Goal: Transaction & Acquisition: Purchase product/service

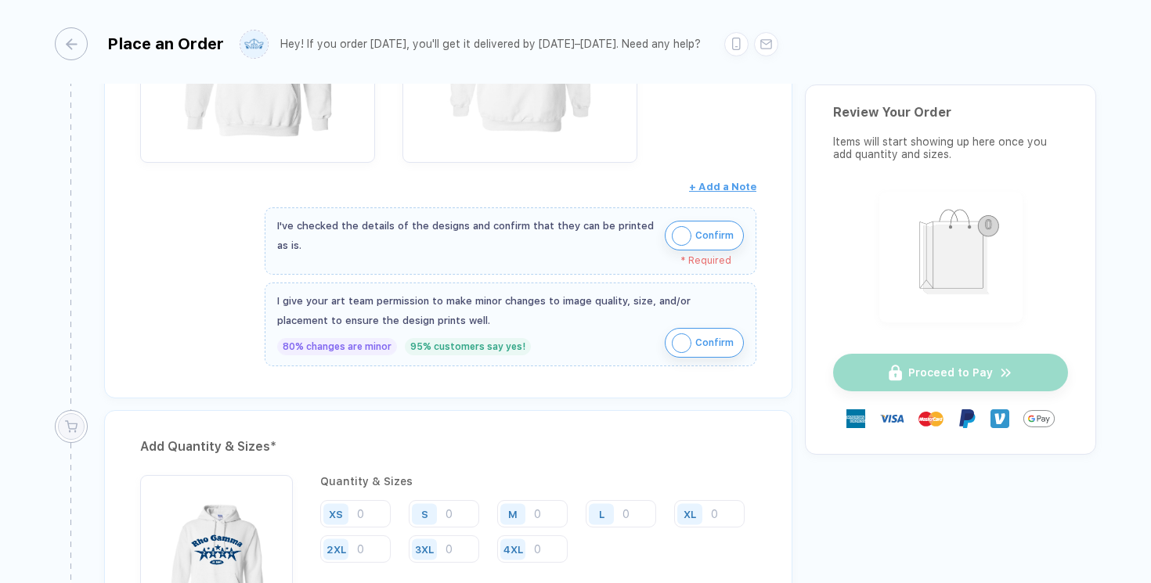
scroll to position [439, 0]
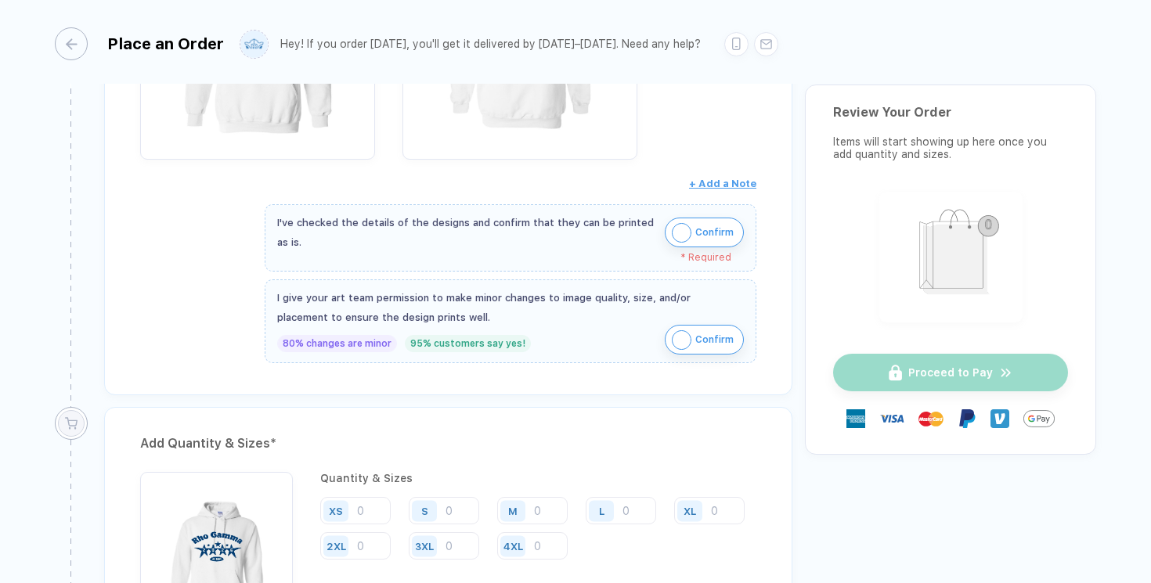
click at [680, 236] on img "button" at bounding box center [682, 233] width 20 height 20
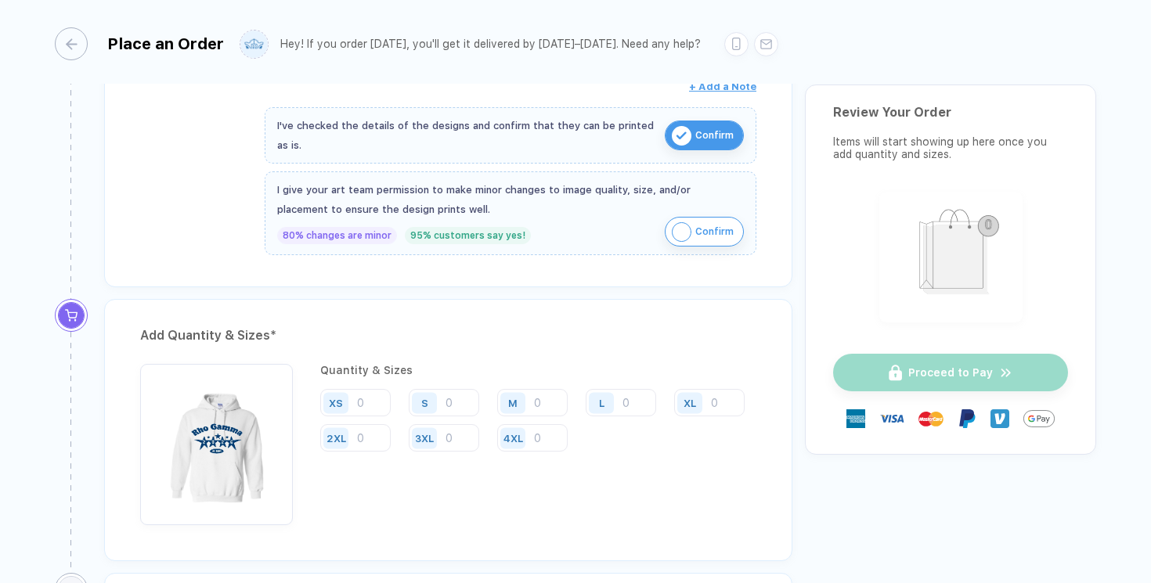
scroll to position [538, 0]
click at [711, 229] on span "Confirm" at bounding box center [714, 230] width 38 height 25
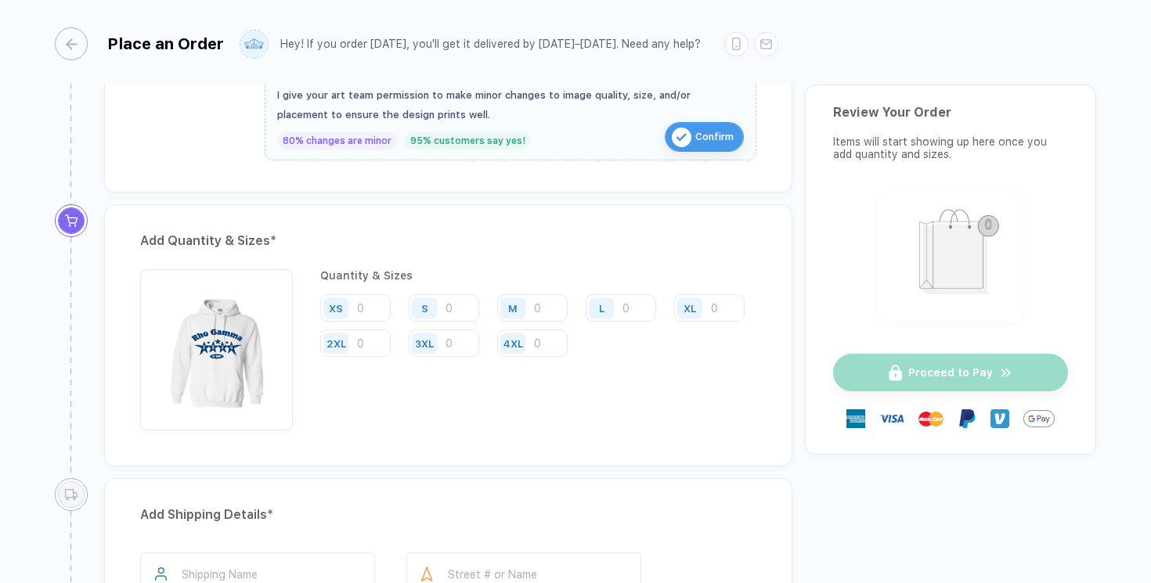
scroll to position [649, 0]
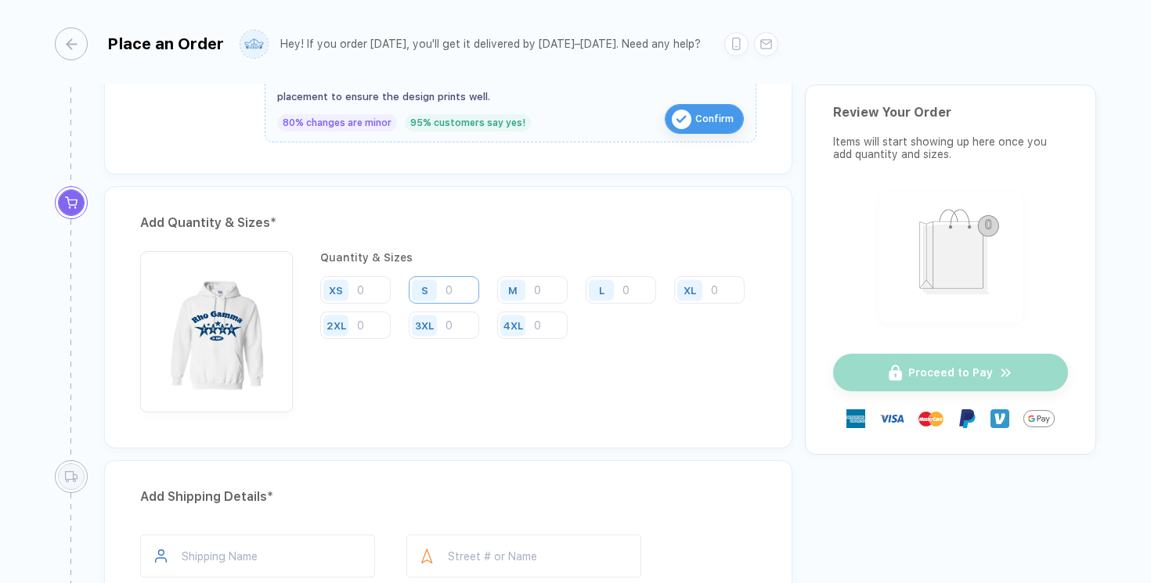
click at [454, 290] on input "number" at bounding box center [444, 289] width 70 height 27
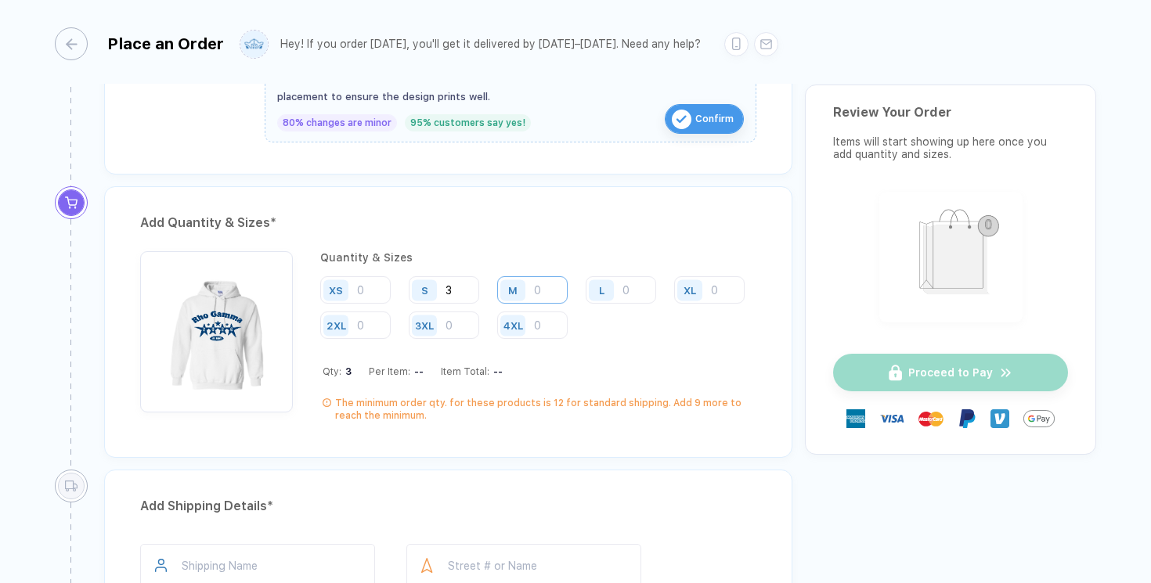
type input "3"
click at [553, 294] on input "number" at bounding box center [532, 289] width 70 height 27
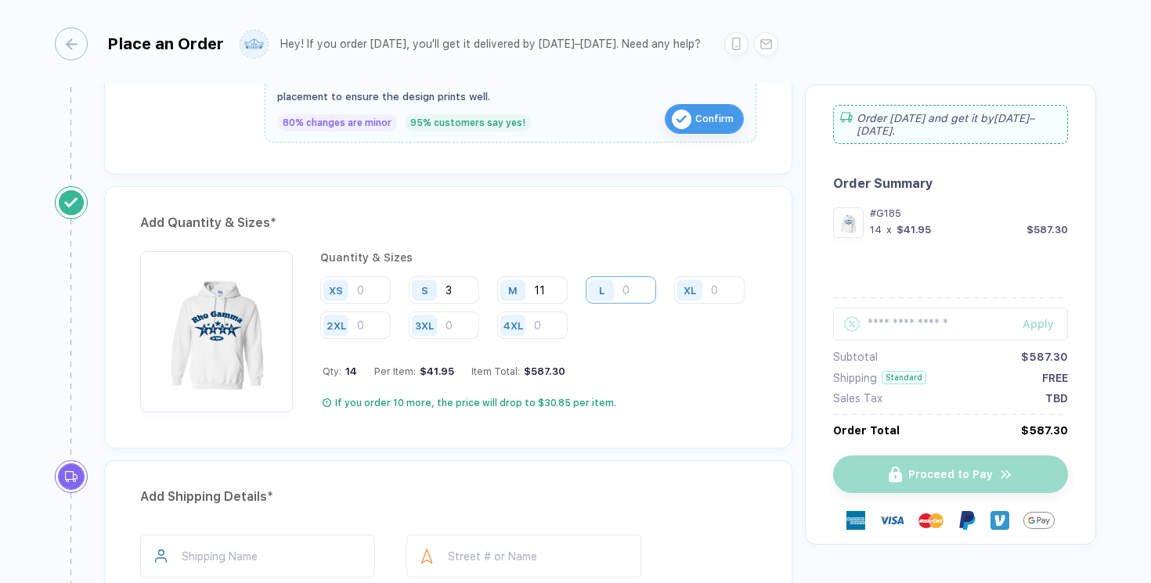
type input "11"
click at [628, 295] on input "number" at bounding box center [620, 289] width 70 height 27
type input "22"
click at [674, 304] on input "number" at bounding box center [709, 289] width 70 height 27
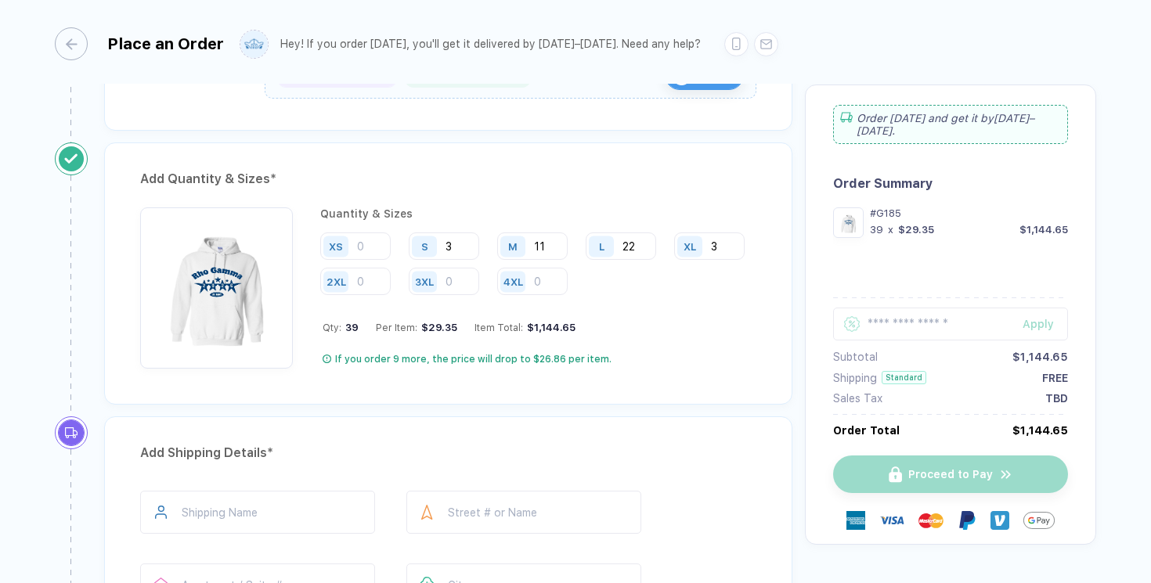
scroll to position [693, 0]
type input "3"
click at [643, 248] on input "22" at bounding box center [620, 245] width 70 height 27
click at [701, 301] on div "Quantity & Sizes XS S 3 M 11 L 22 XL 3 2XL 3XL 4XL Qty: 39 Per Item: $29.35 Ite…" at bounding box center [538, 287] width 436 height 161
click at [649, 245] on input "22" at bounding box center [620, 245] width 70 height 27
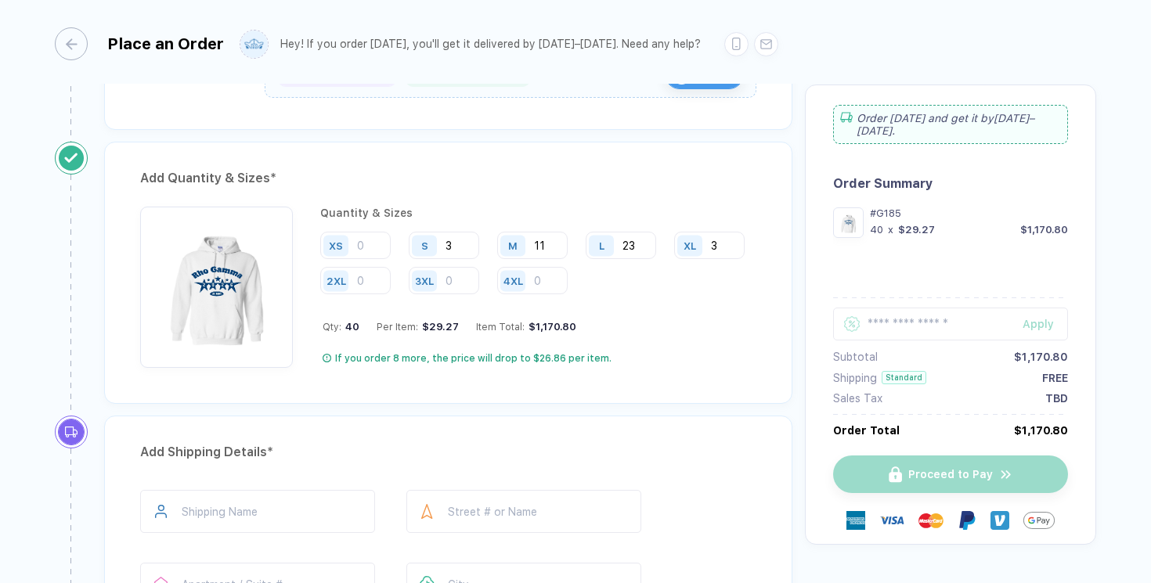
click at [715, 222] on div "Quantity & Sizes XS S 3 M 11 L 23 XL 3 2XL 3XL 4XL Qty: 40 Per Item: $29.27 Ite…" at bounding box center [538, 287] width 436 height 161
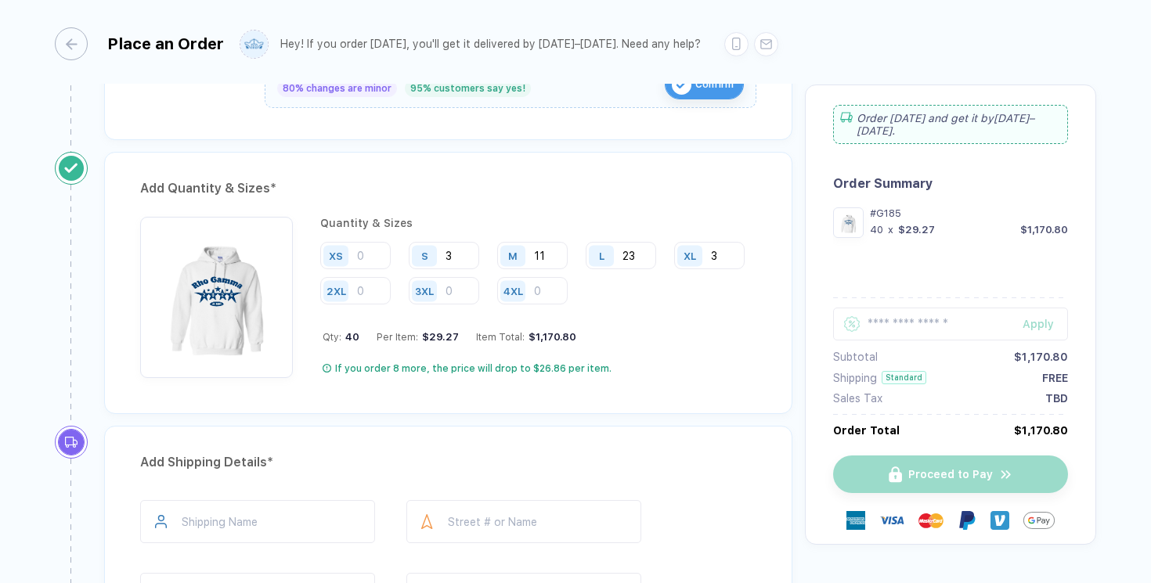
scroll to position [783, 0]
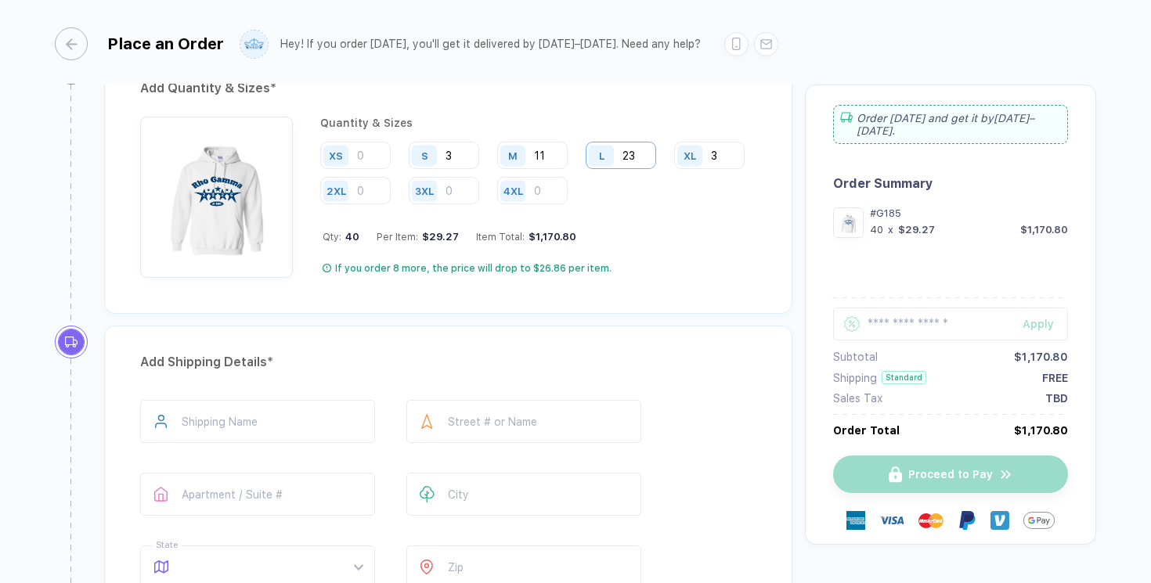
click at [641, 157] on input "23" at bounding box center [620, 155] width 70 height 27
click at [678, 304] on div "Add Quantity & Sizes * Quantity & Sizes XS S 3 M 11 L 22 XL 3 2XL 3XL 4XL Qty: …" at bounding box center [448, 183] width 688 height 262
click at [638, 158] on input "22" at bounding box center [620, 155] width 70 height 27
type input "22"
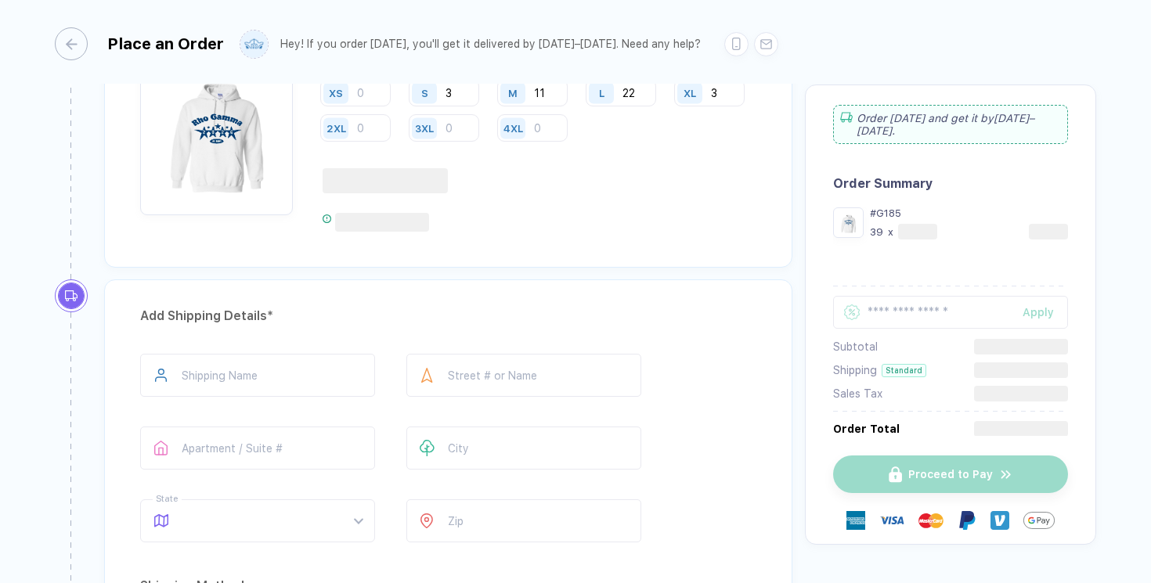
scroll to position [887, 0]
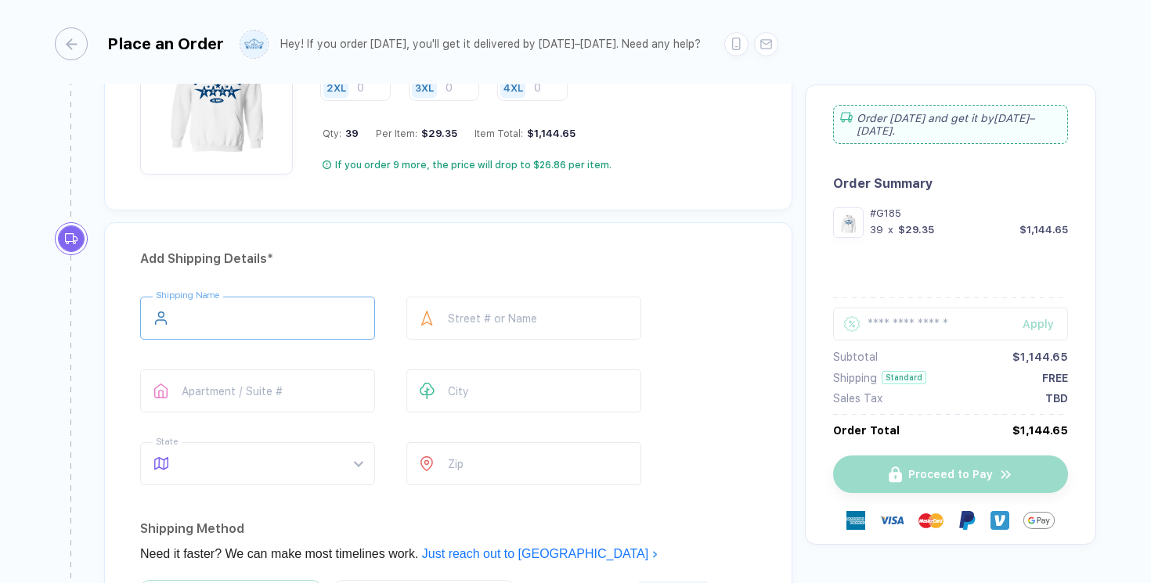
click at [274, 330] on input "text" at bounding box center [257, 318] width 235 height 43
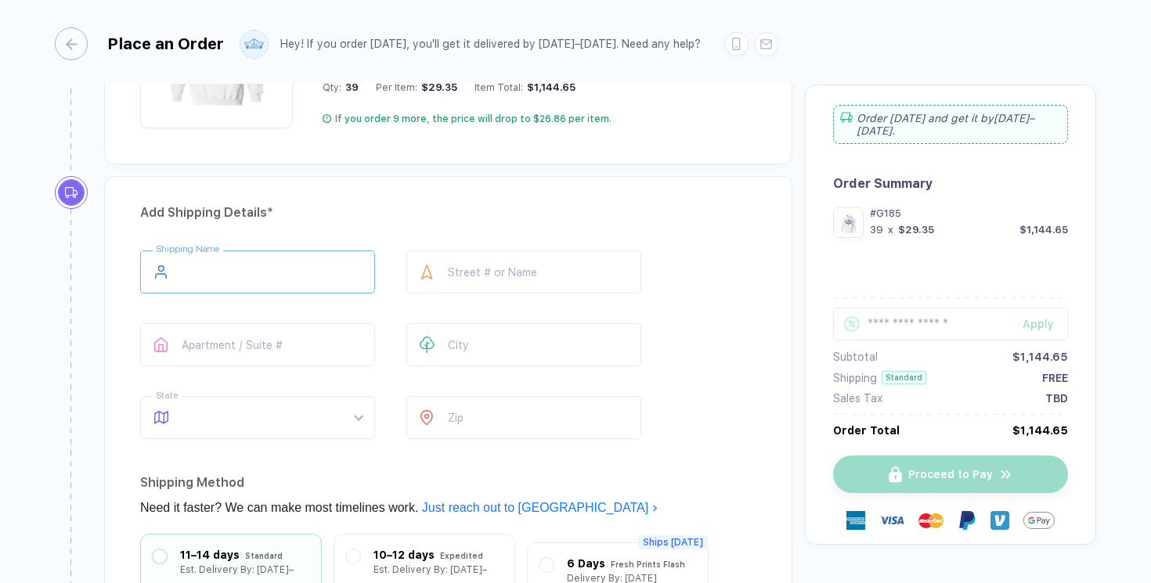
scroll to position [938, 0]
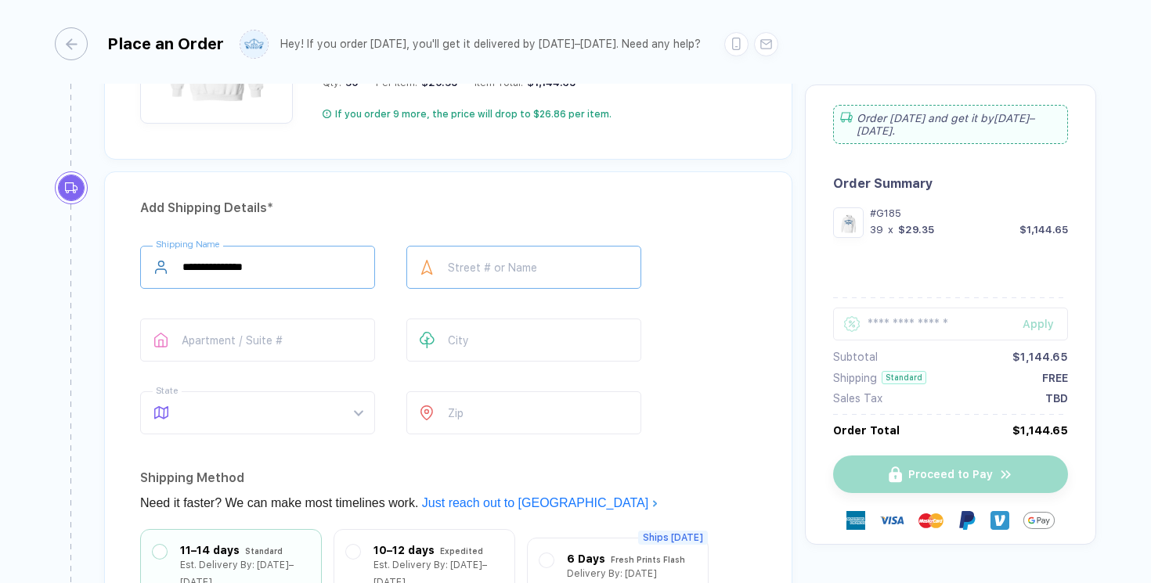
type input "**********"
click at [549, 265] on input "text" at bounding box center [523, 267] width 235 height 43
type input "**********"
click at [234, 336] on input "text" at bounding box center [257, 340] width 235 height 43
type input "**********"
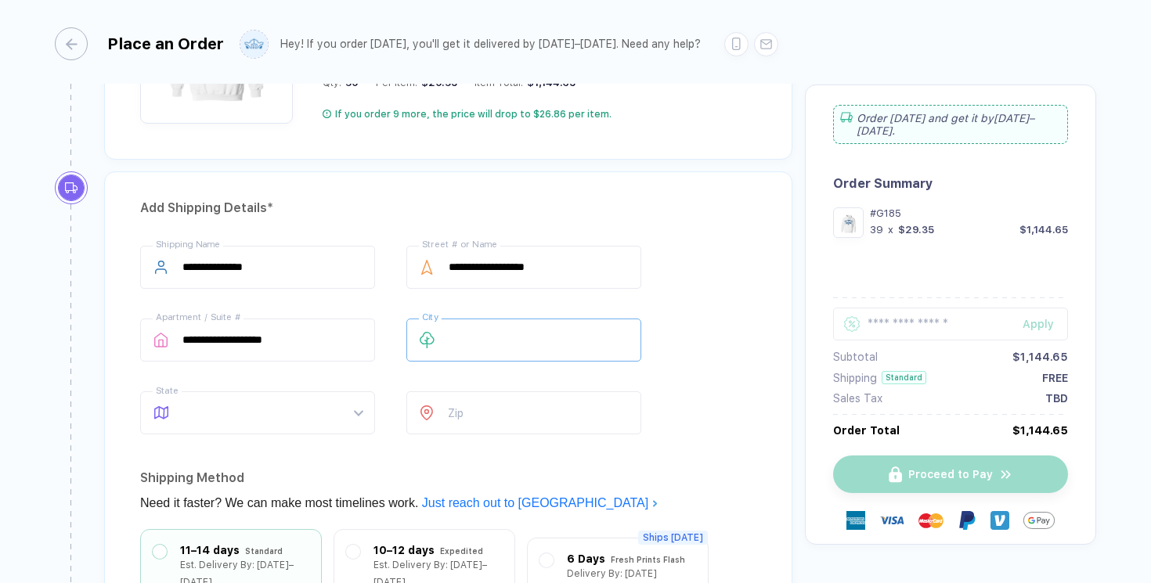
click at [480, 341] on input "text" at bounding box center [523, 340] width 235 height 43
click at [255, 416] on span at bounding box center [272, 412] width 180 height 41
type input "*********"
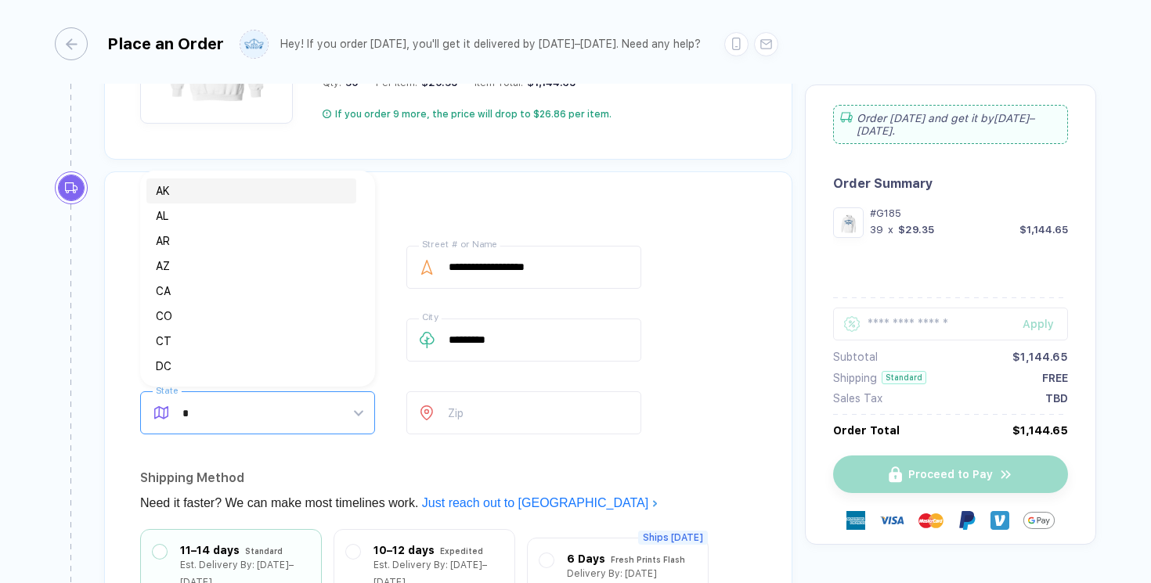
type input "**"
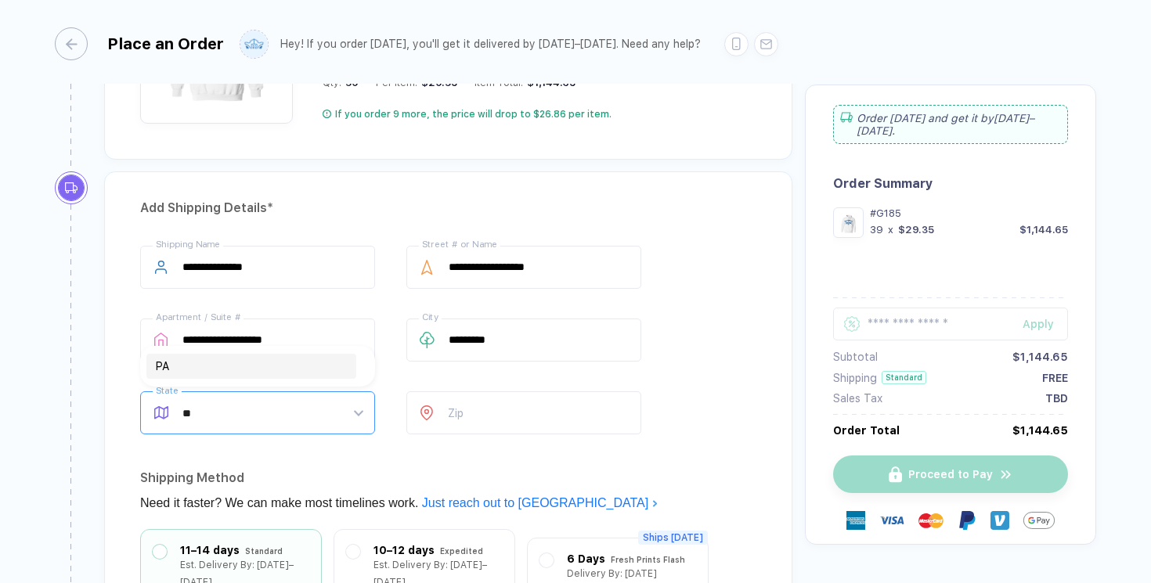
click at [192, 371] on div "PA" at bounding box center [251, 366] width 191 height 17
click at [486, 419] on input "number" at bounding box center [523, 412] width 235 height 43
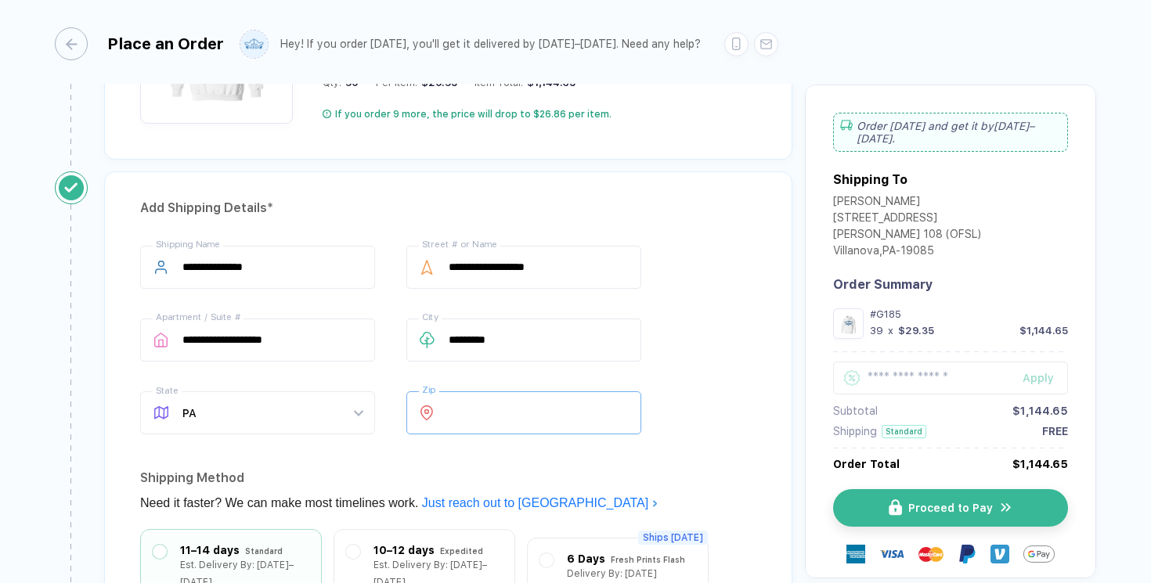
type input "*****"
click at [700, 405] on div "**********" at bounding box center [448, 343] width 616 height 195
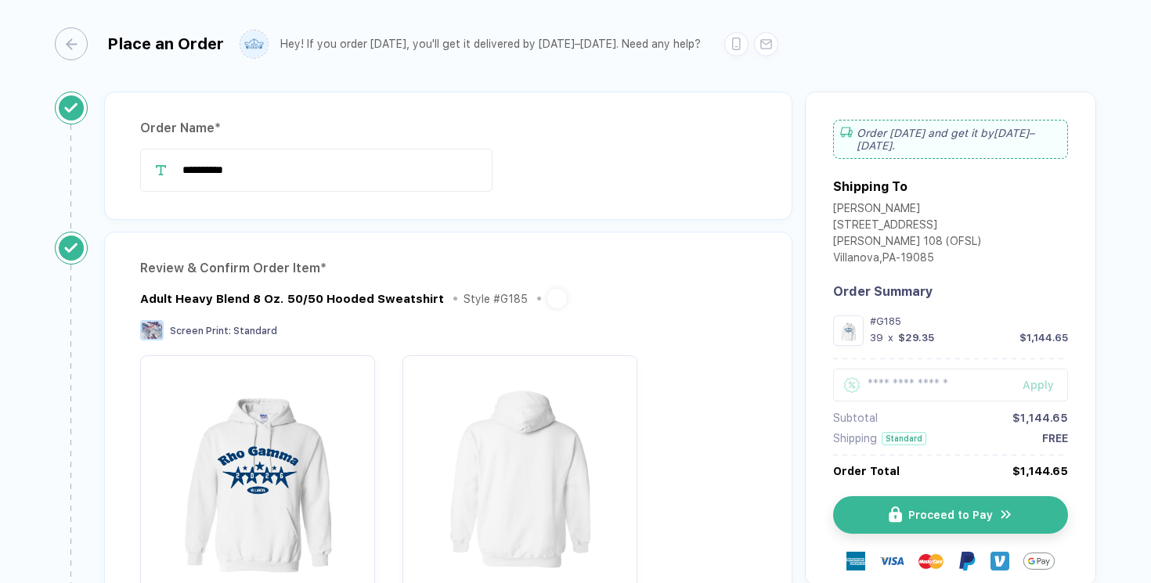
scroll to position [16, 0]
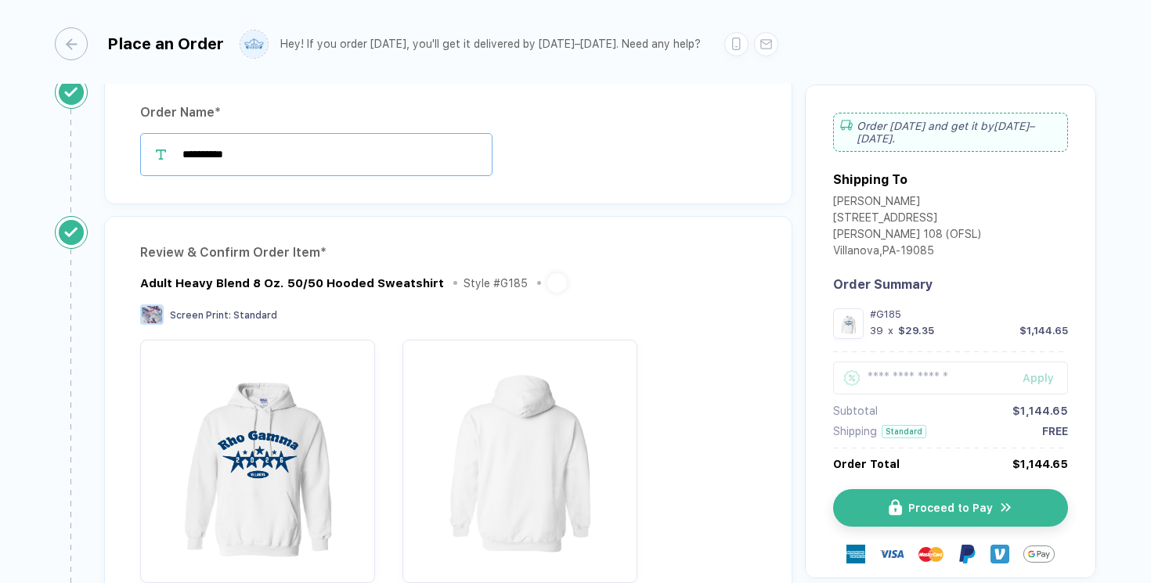
click at [269, 159] on input "**********" at bounding box center [316, 154] width 352 height 43
click at [391, 211] on div "**********" at bounding box center [448, 146] width 712 height 140
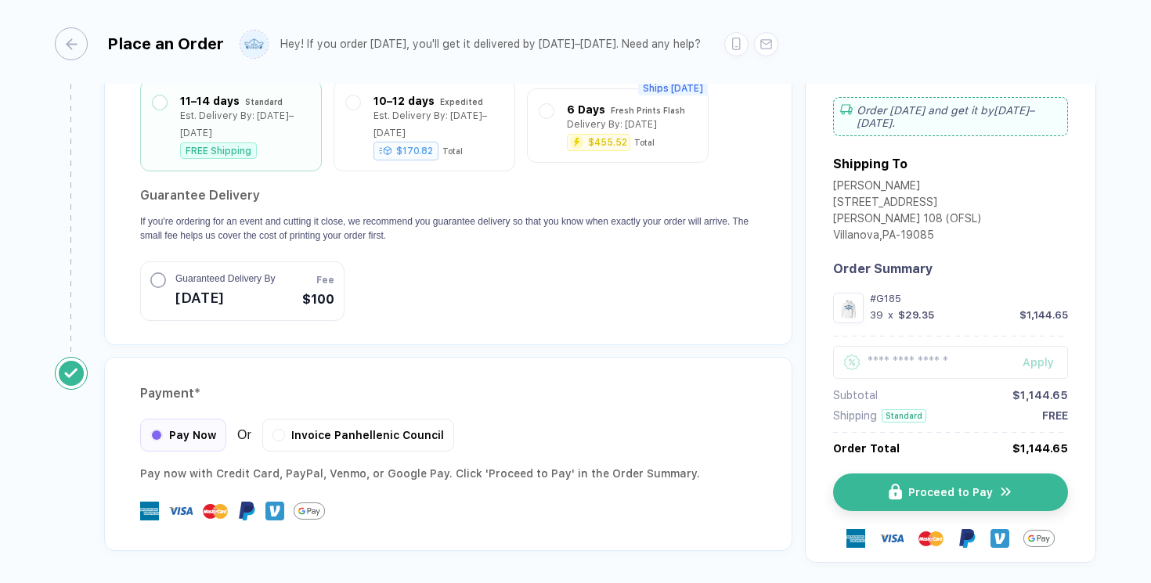
scroll to position [1432, 0]
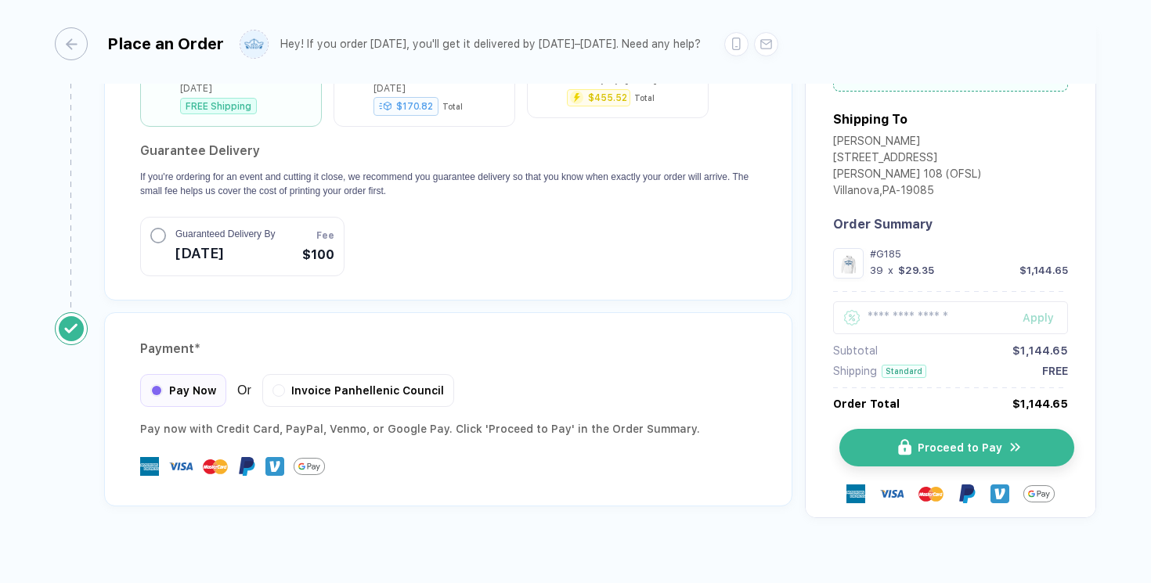
click at [968, 437] on button "Proceed to Pay" at bounding box center [956, 448] width 235 height 38
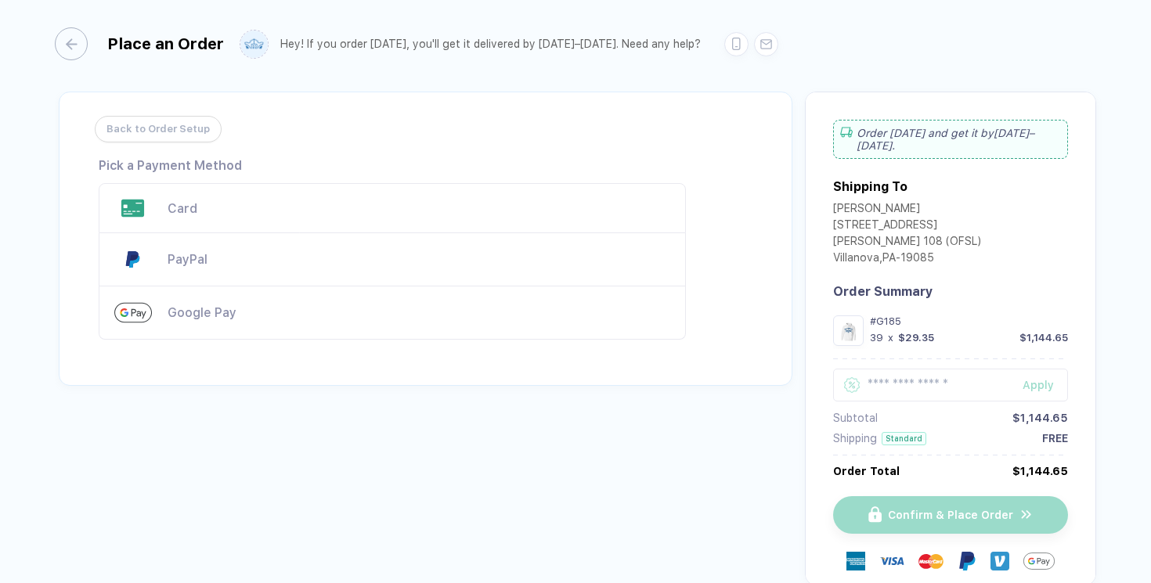
click at [254, 202] on div "Card" at bounding box center [418, 208] width 502 height 15
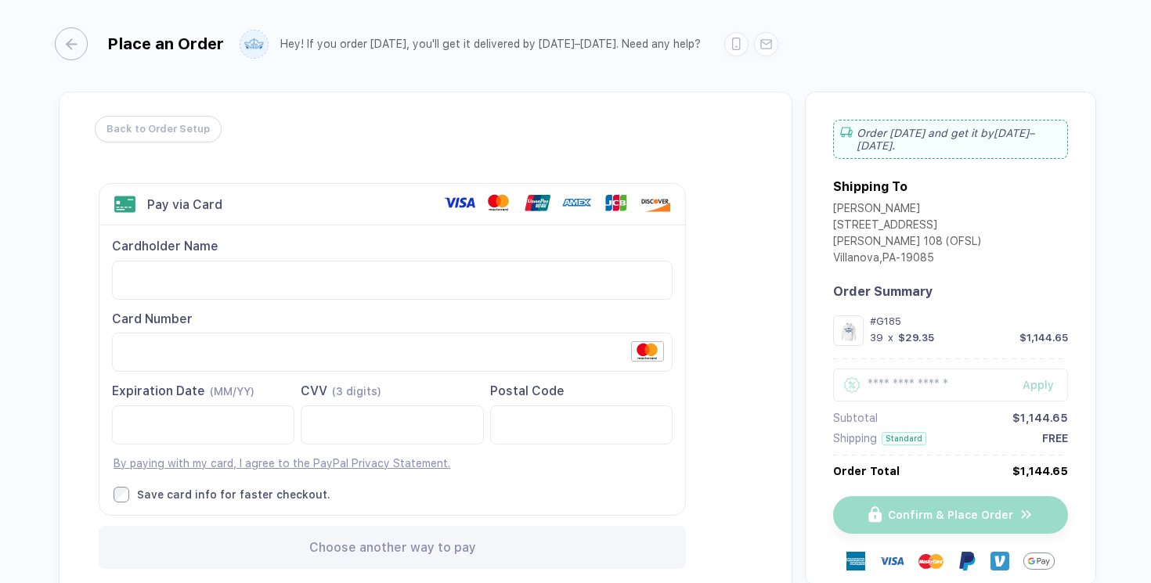
click at [319, 321] on div "Card Number" at bounding box center [392, 319] width 560 height 17
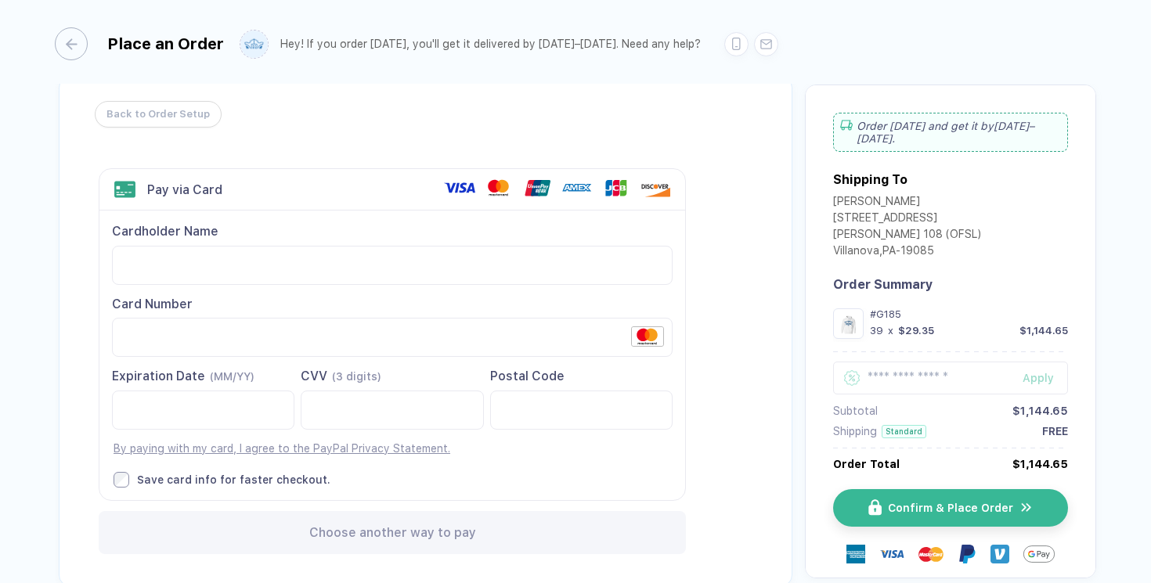
click at [765, 412] on div "Back to Order Setup Visa MasterCard Union Pay American Express JCB Discover Din…" at bounding box center [425, 332] width 733 height 510
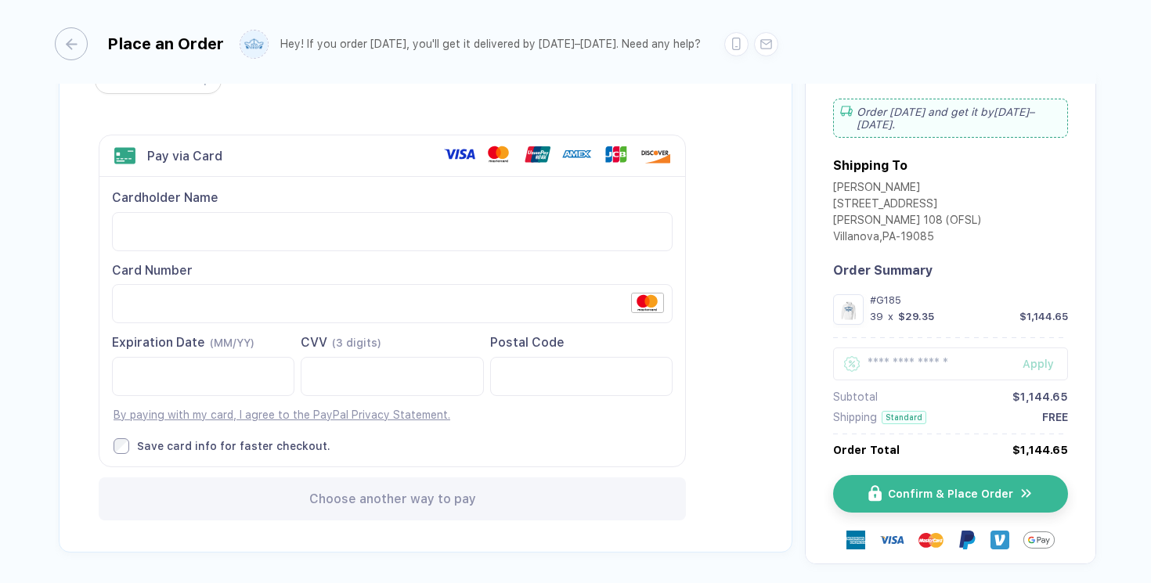
scroll to position [0, 0]
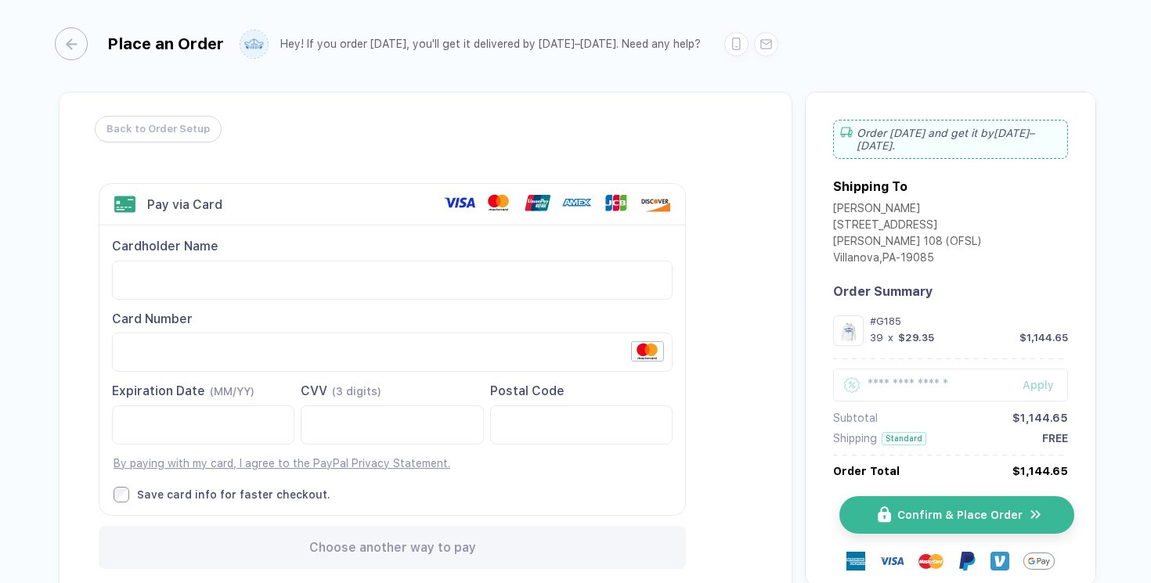
click at [891, 520] on button "Confirm & Place Order" at bounding box center [956, 515] width 235 height 38
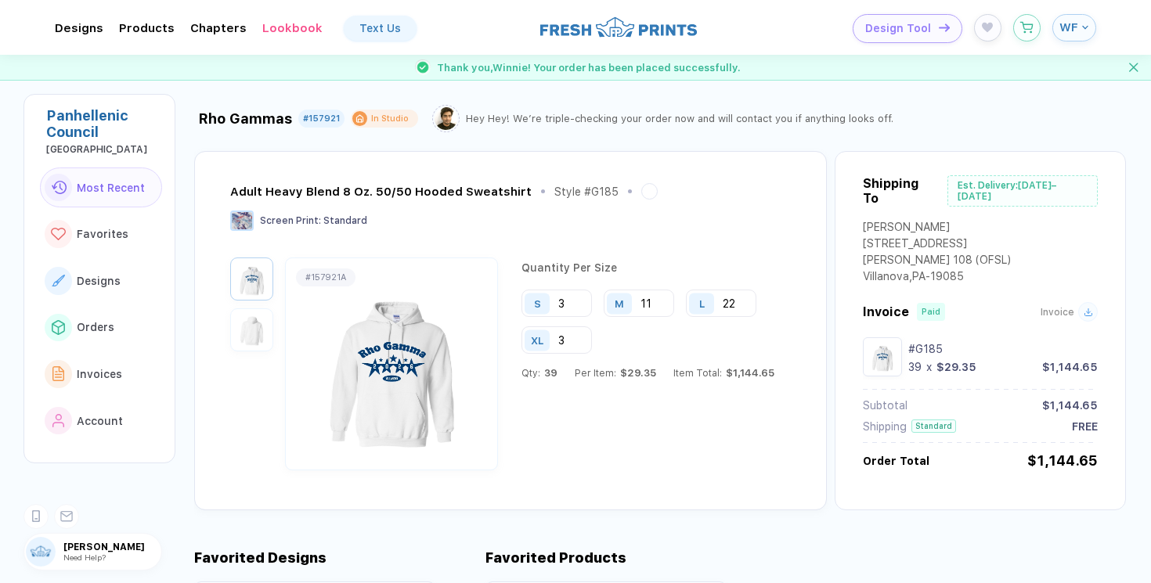
click at [1079, 27] on div "button" at bounding box center [1083, 27] width 10 height 6
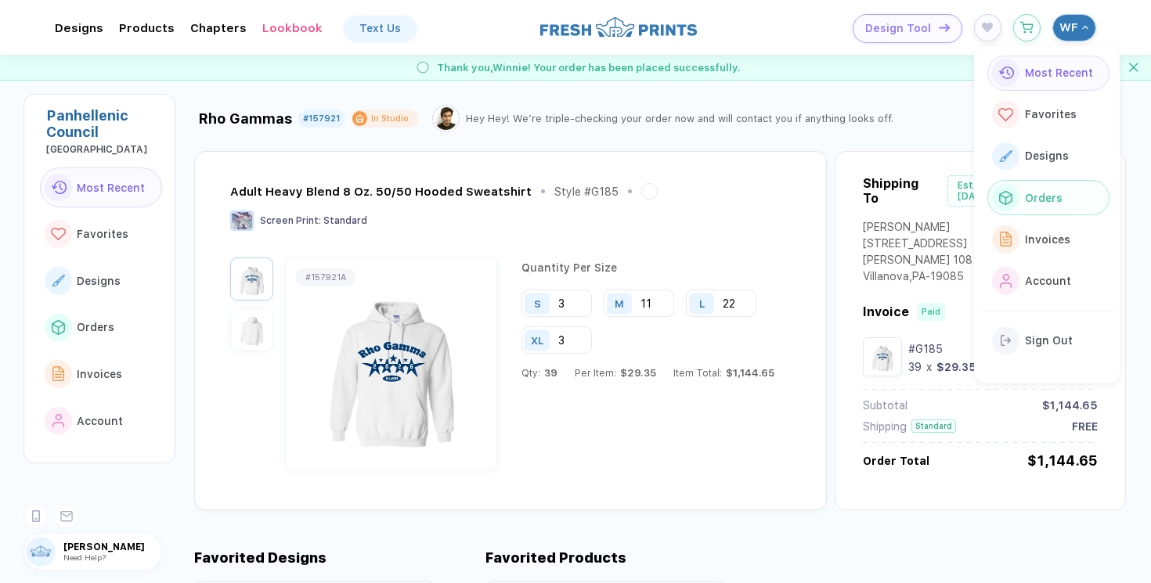
click at [1040, 193] on span "Orders" at bounding box center [1044, 198] width 38 height 13
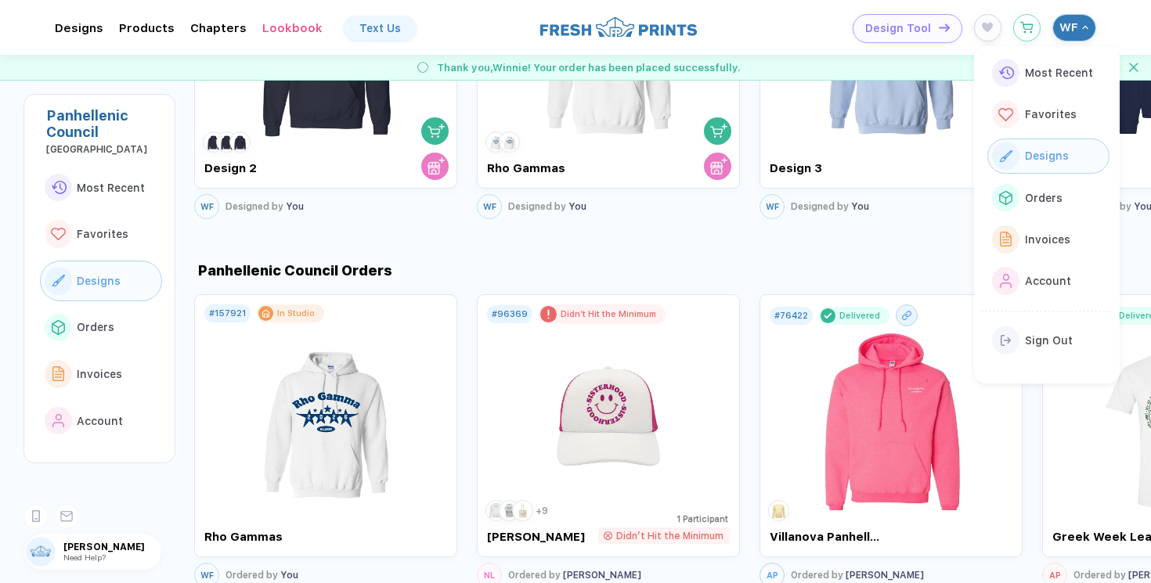
scroll to position [1071, 0]
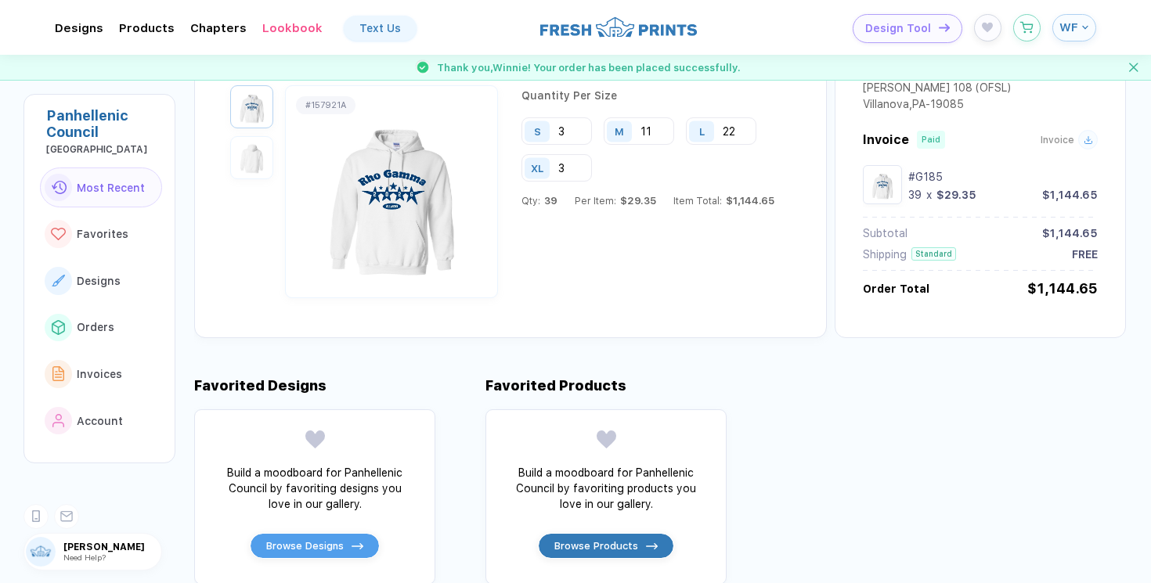
scroll to position [0, 0]
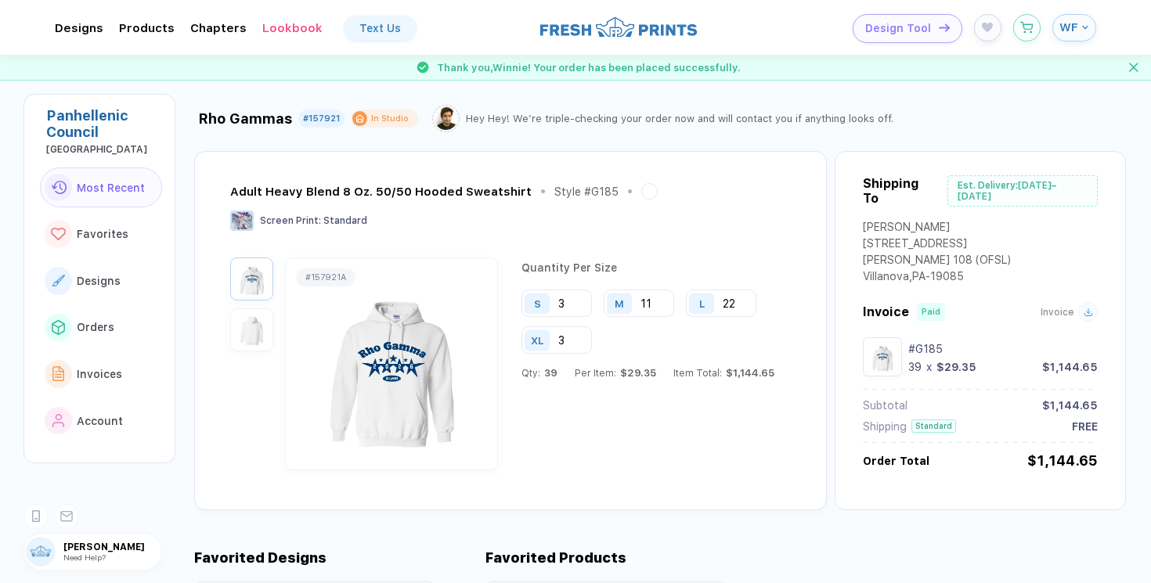
click at [1075, 27] on span "WF" at bounding box center [1068, 27] width 19 height 14
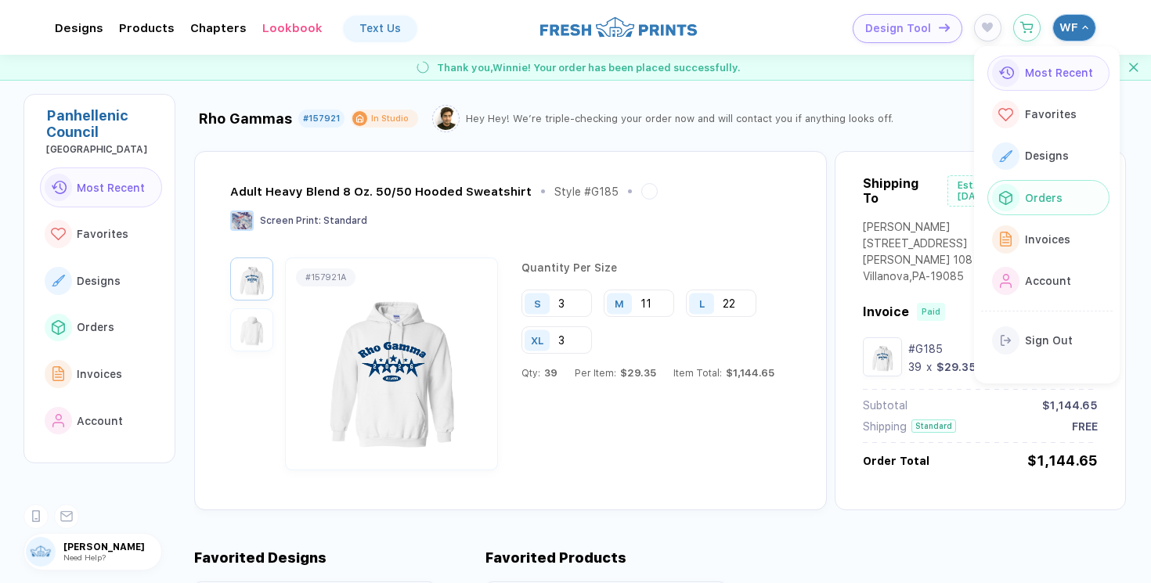
click at [1021, 193] on div "Orders" at bounding box center [1040, 197] width 42 height 17
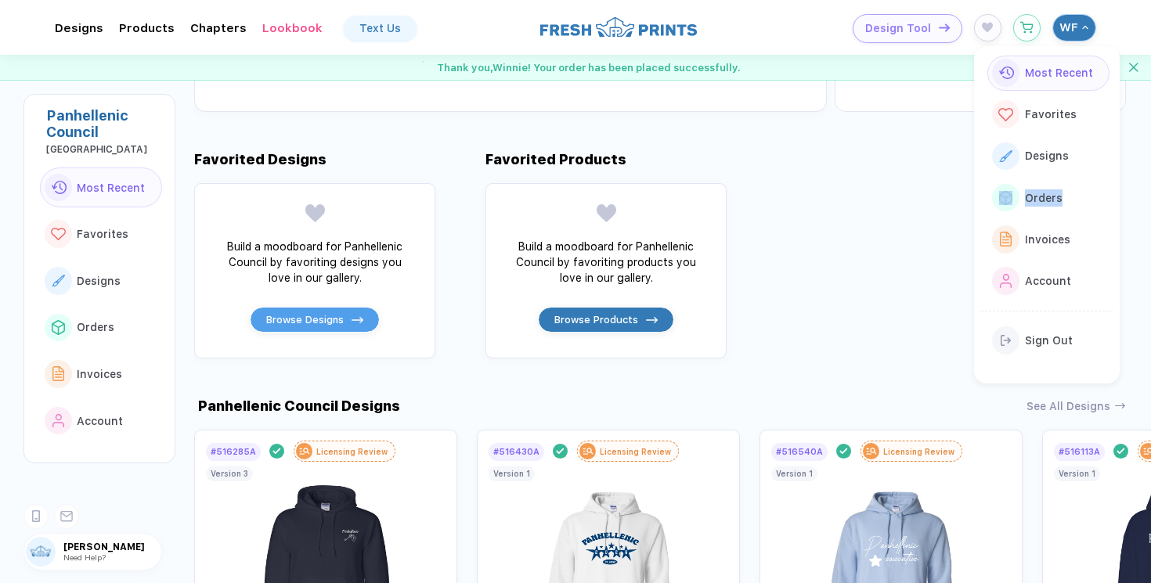
drag, startPoint x: 1021, startPoint y: 193, endPoint x: 827, endPoint y: 182, distance: 195.2
click at [989, 193] on button "Orders" at bounding box center [1048, 197] width 122 height 35
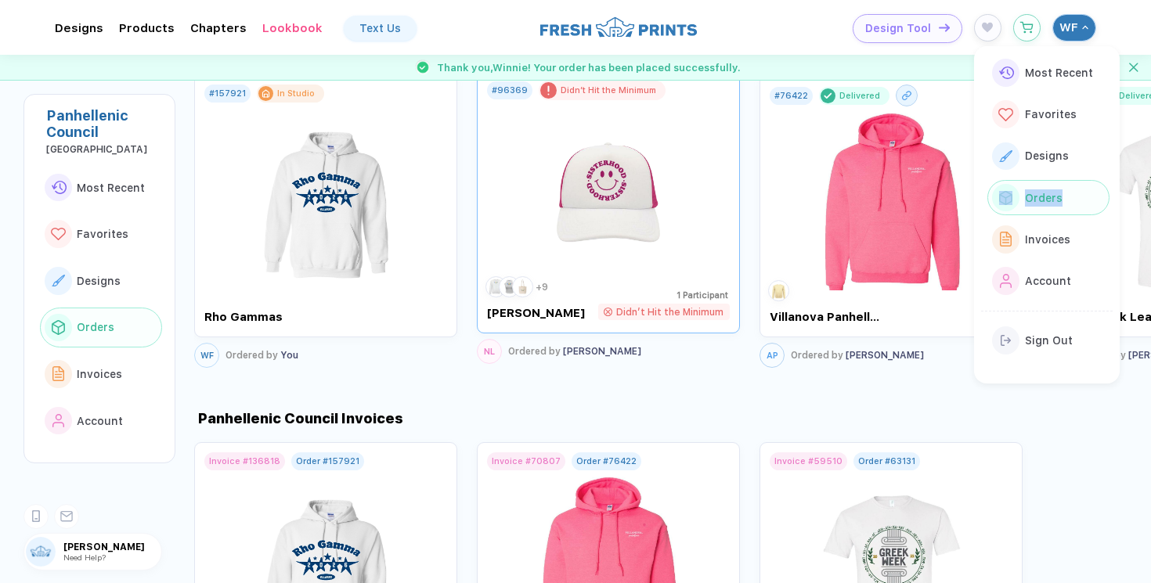
scroll to position [1123, 0]
click at [744, 368] on div "# 157921 In Studio Rho Gammas WF Ordered by You # 96369 Didn’t Hit the Minimum …" at bounding box center [672, 220] width 956 height 301
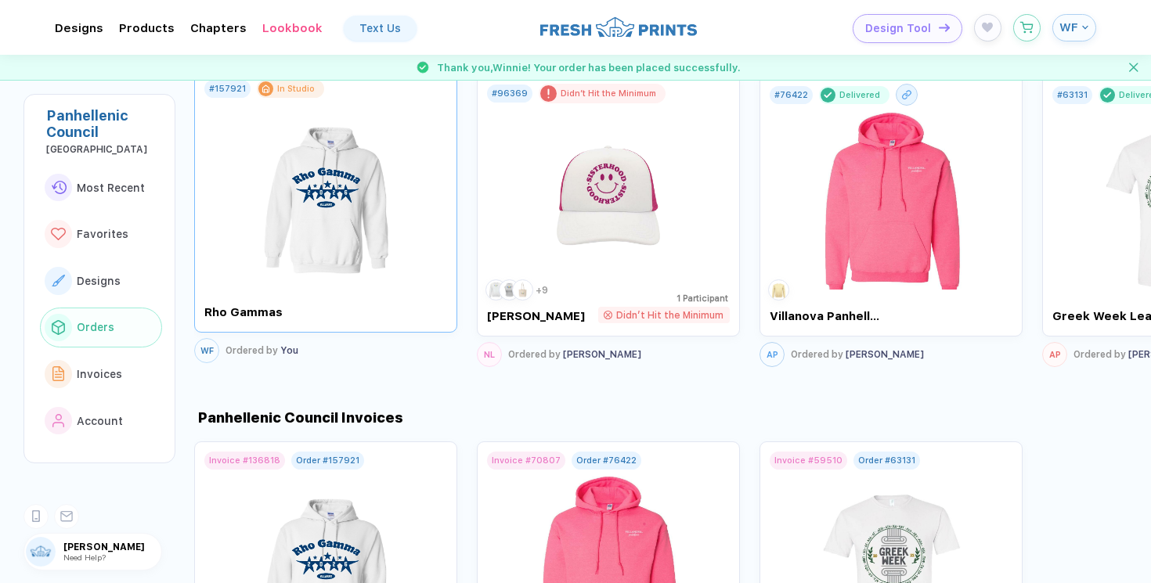
click at [315, 188] on img at bounding box center [326, 190] width 176 height 184
